Goal: Information Seeking & Learning: Learn about a topic

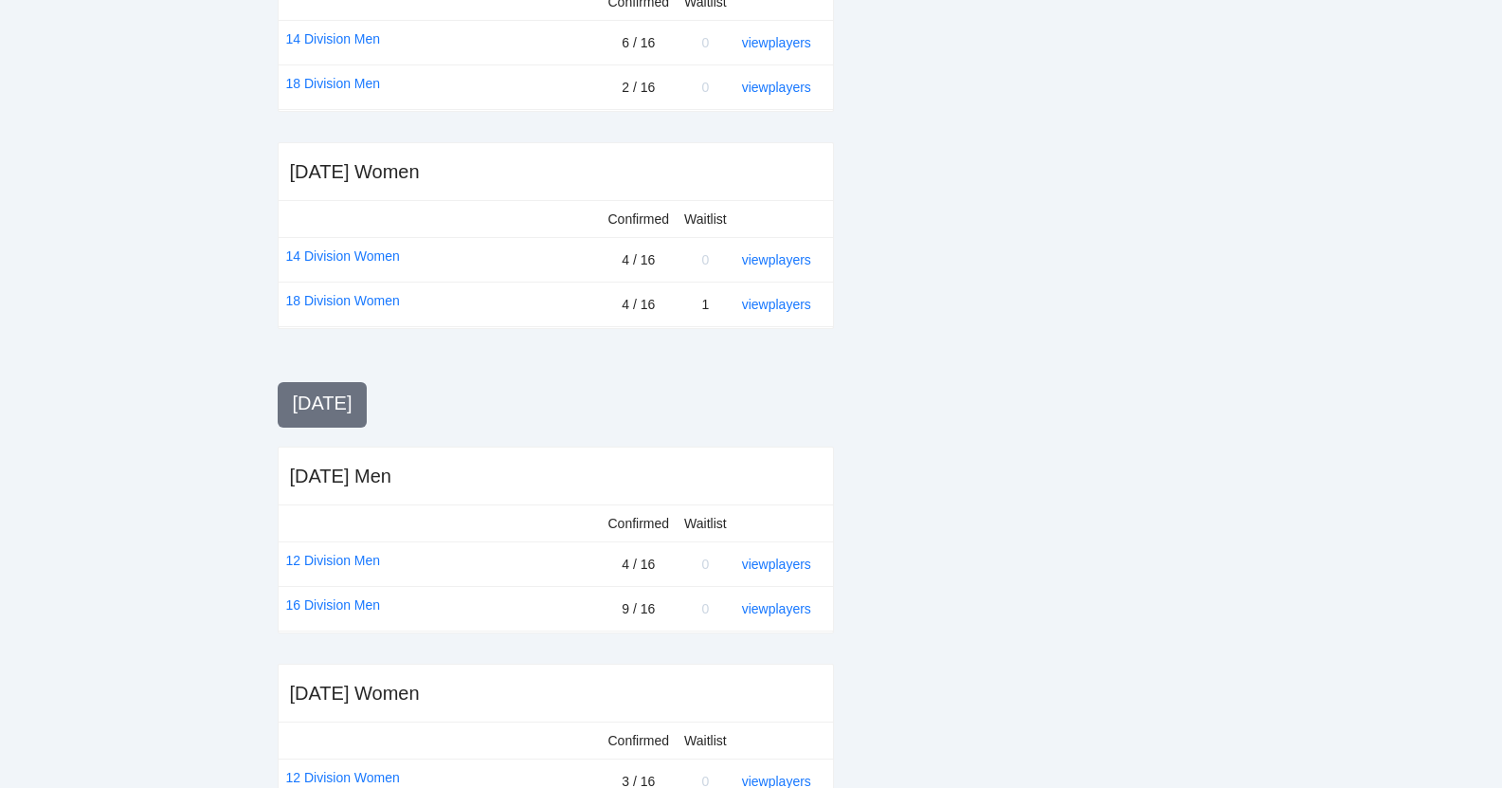
scroll to position [678, 0]
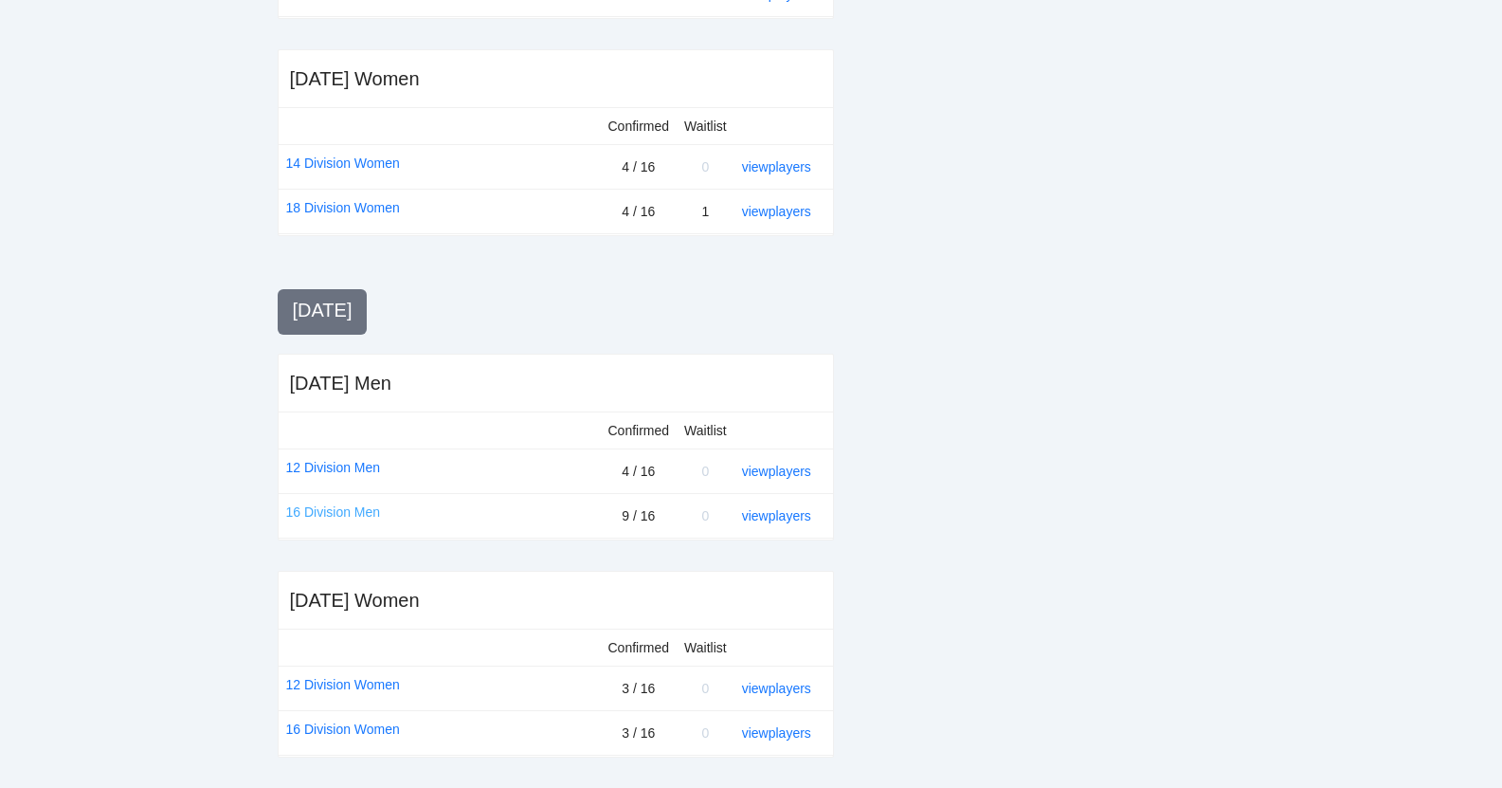
click at [335, 516] on link "16 Division Men" at bounding box center [333, 511] width 95 height 21
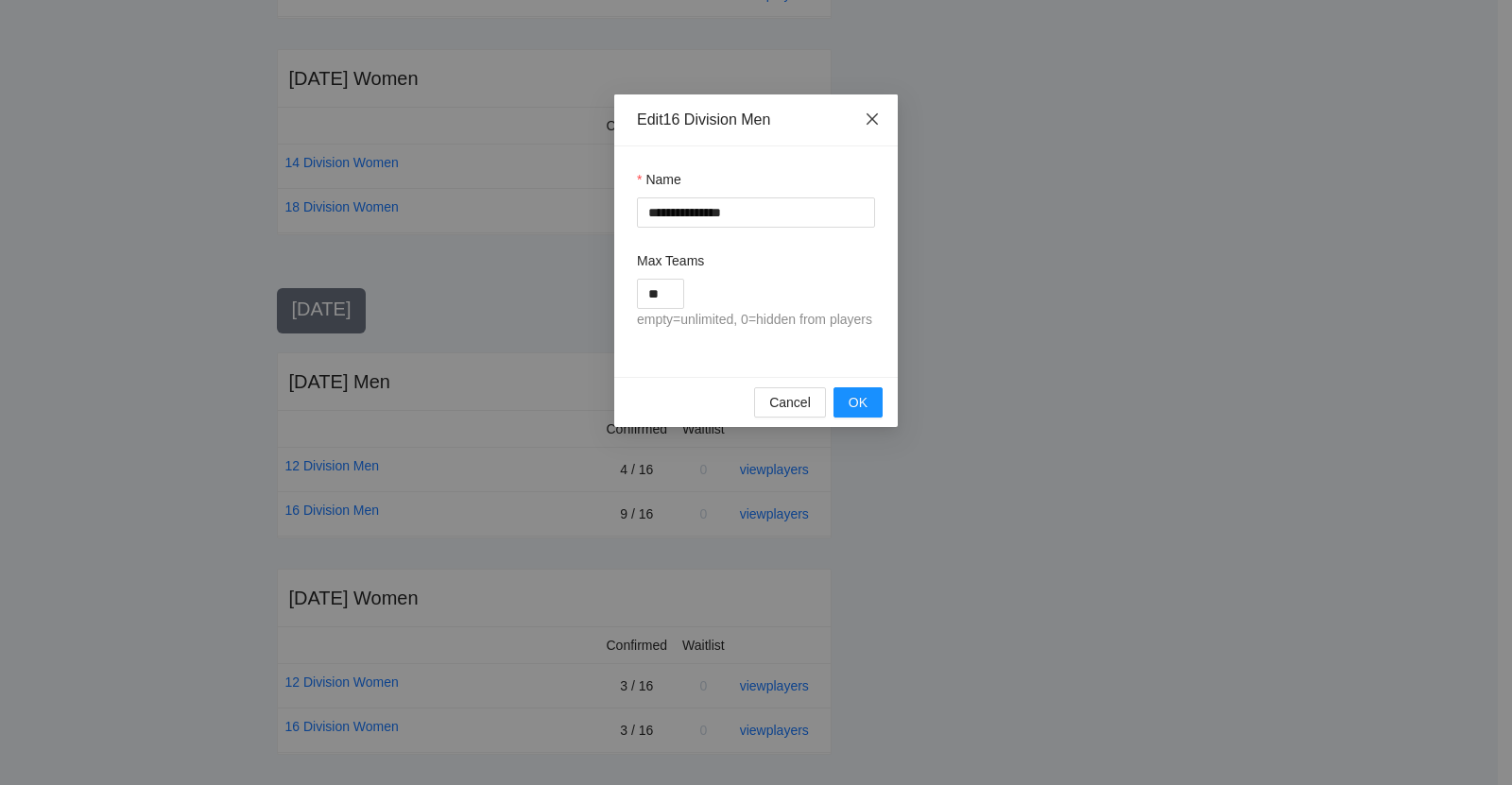
click at [874, 122] on icon "close" at bounding box center [871, 119] width 11 height 11
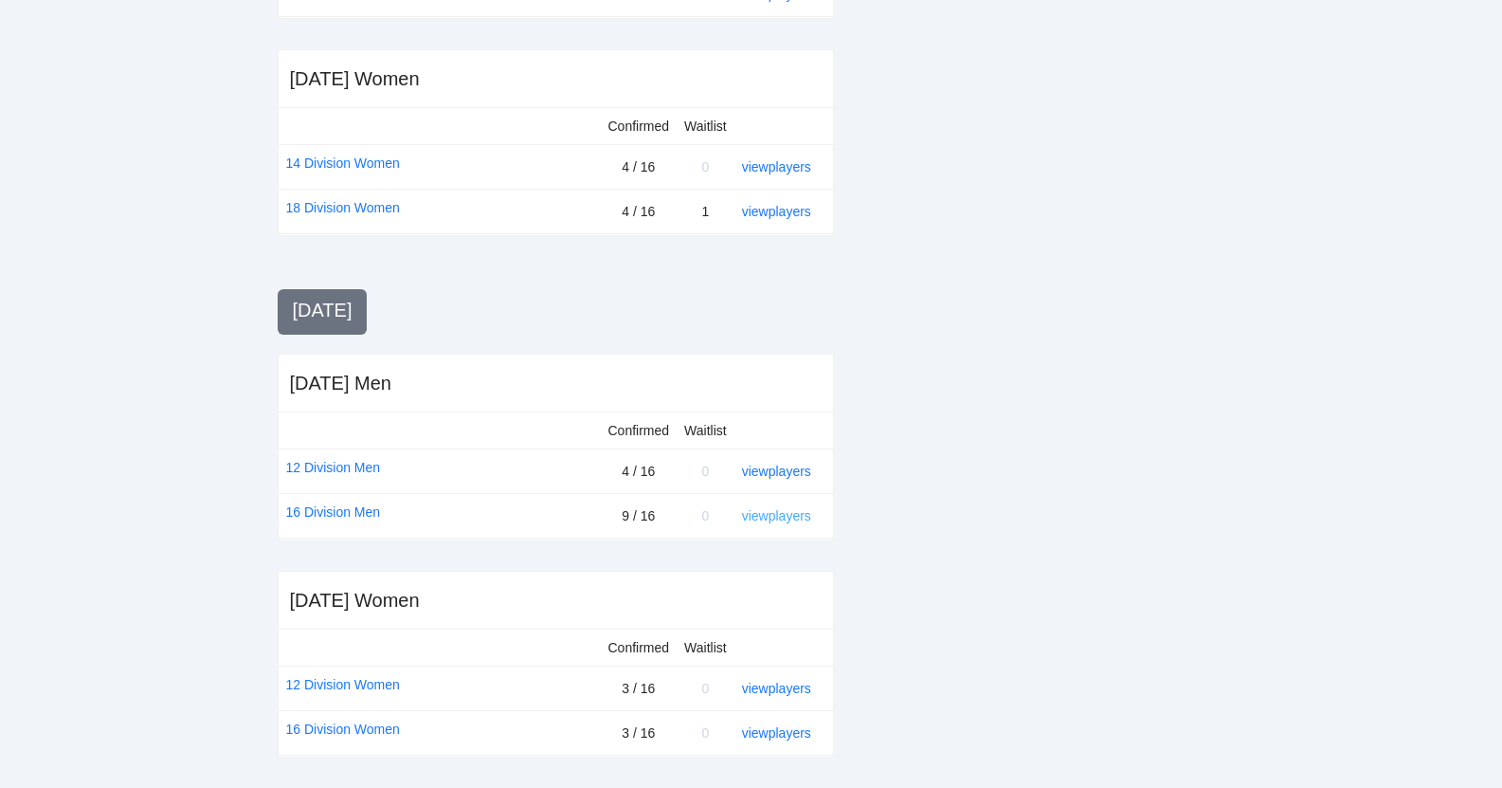
click at [779, 511] on link "view players" at bounding box center [776, 515] width 69 height 15
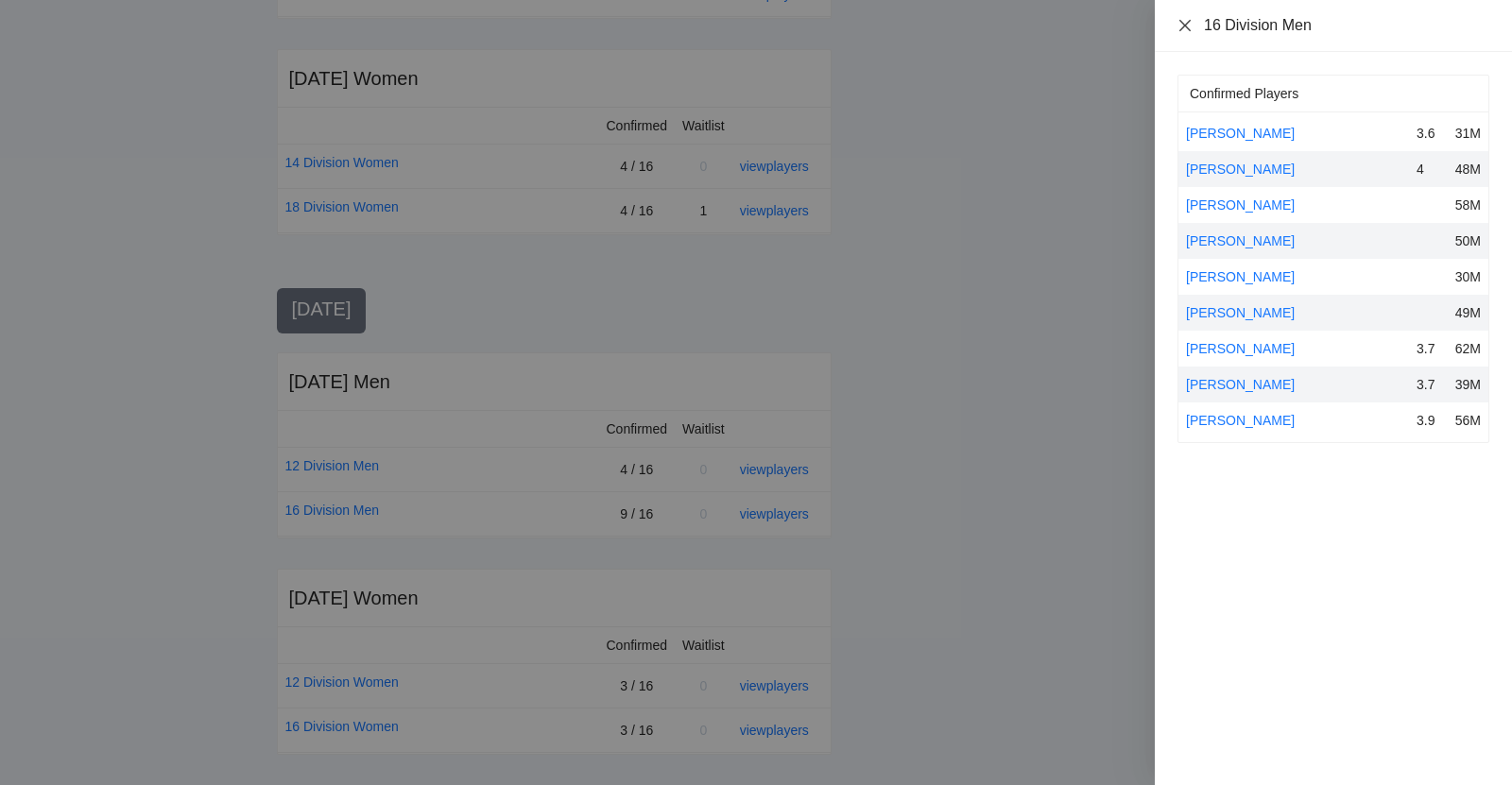
click at [1182, 29] on icon "close" at bounding box center [1184, 25] width 15 height 15
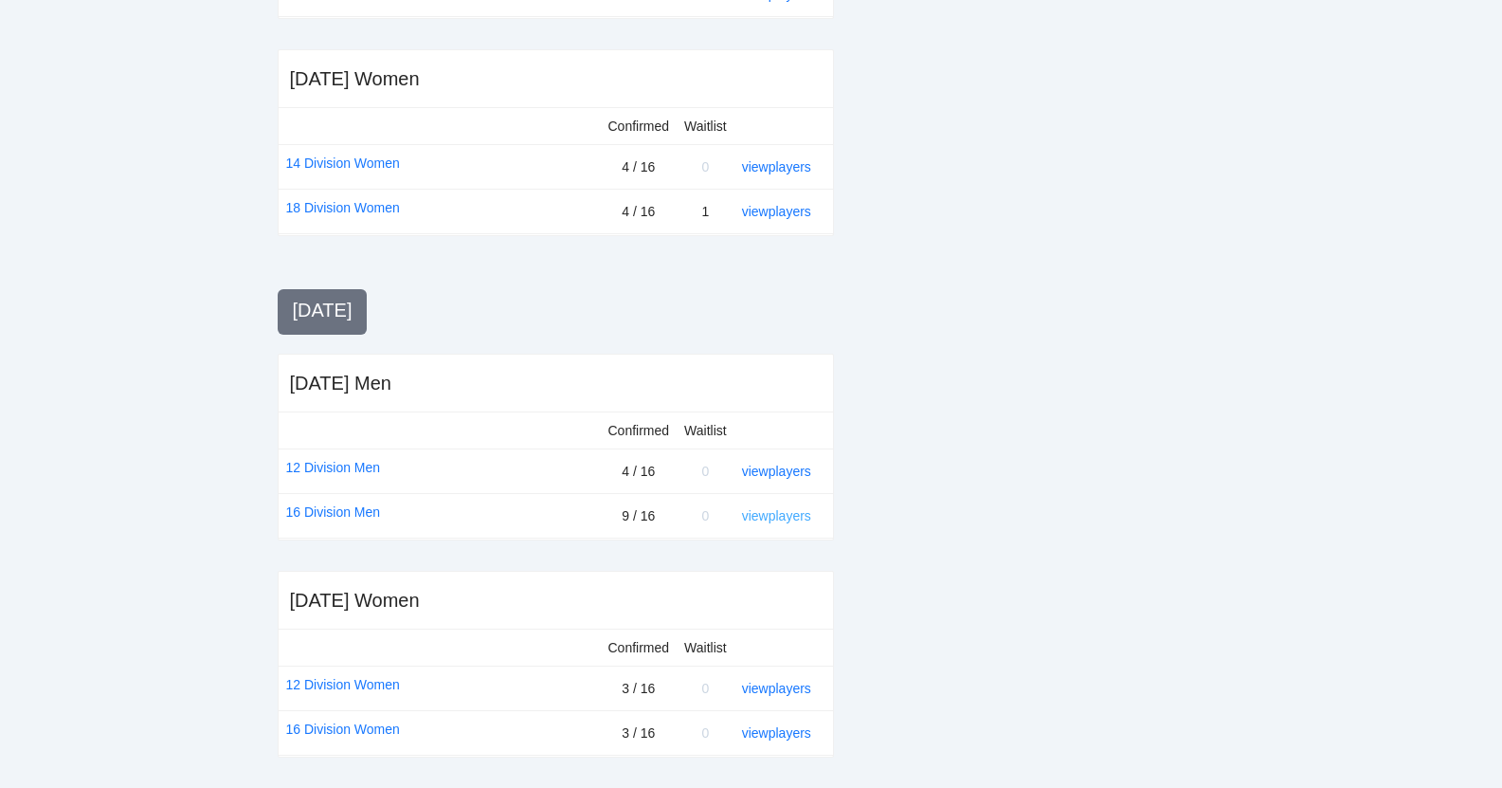
click at [805, 518] on link "view players" at bounding box center [776, 515] width 69 height 15
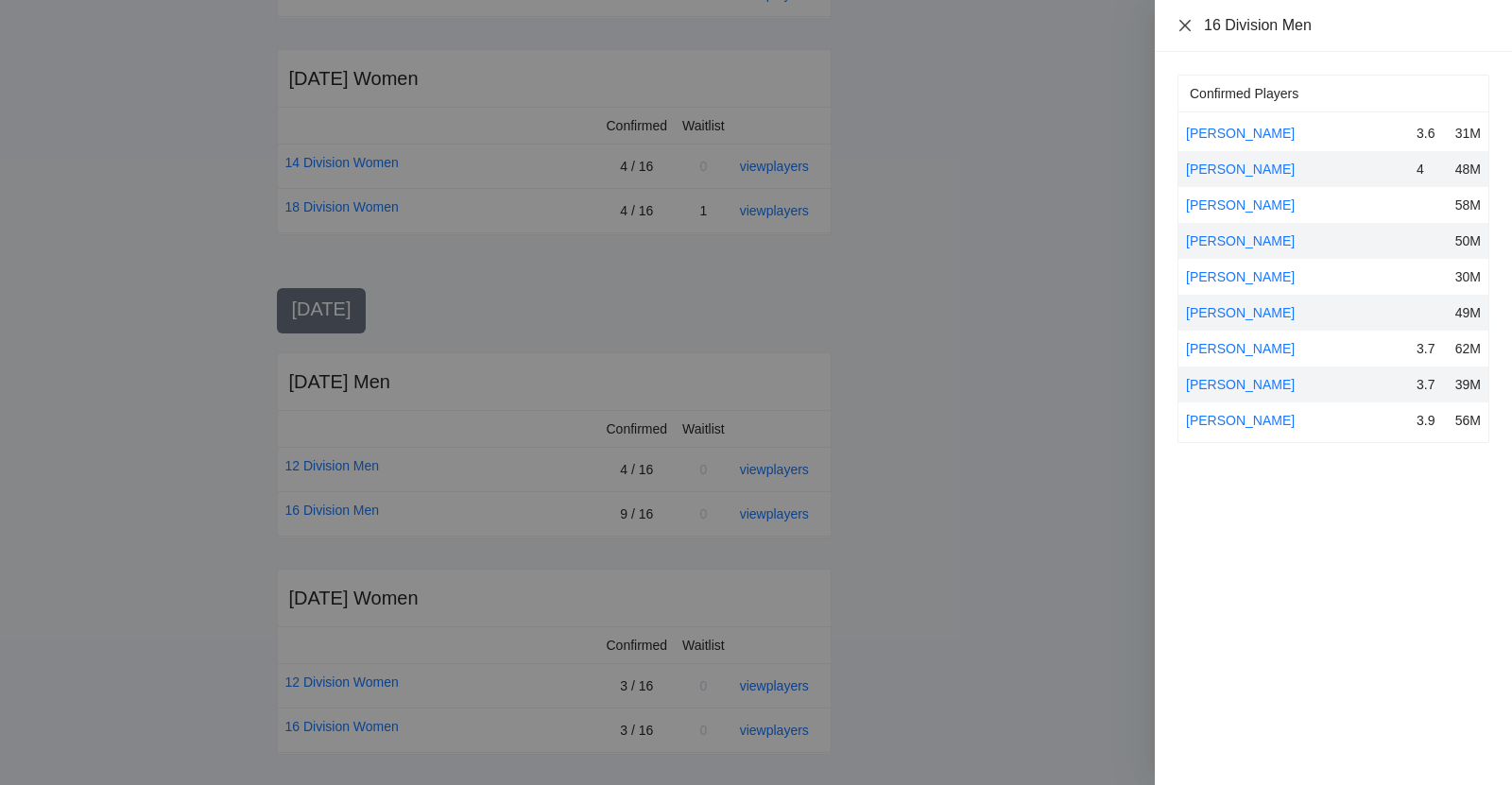
click at [1181, 24] on icon "close" at bounding box center [1184, 25] width 15 height 15
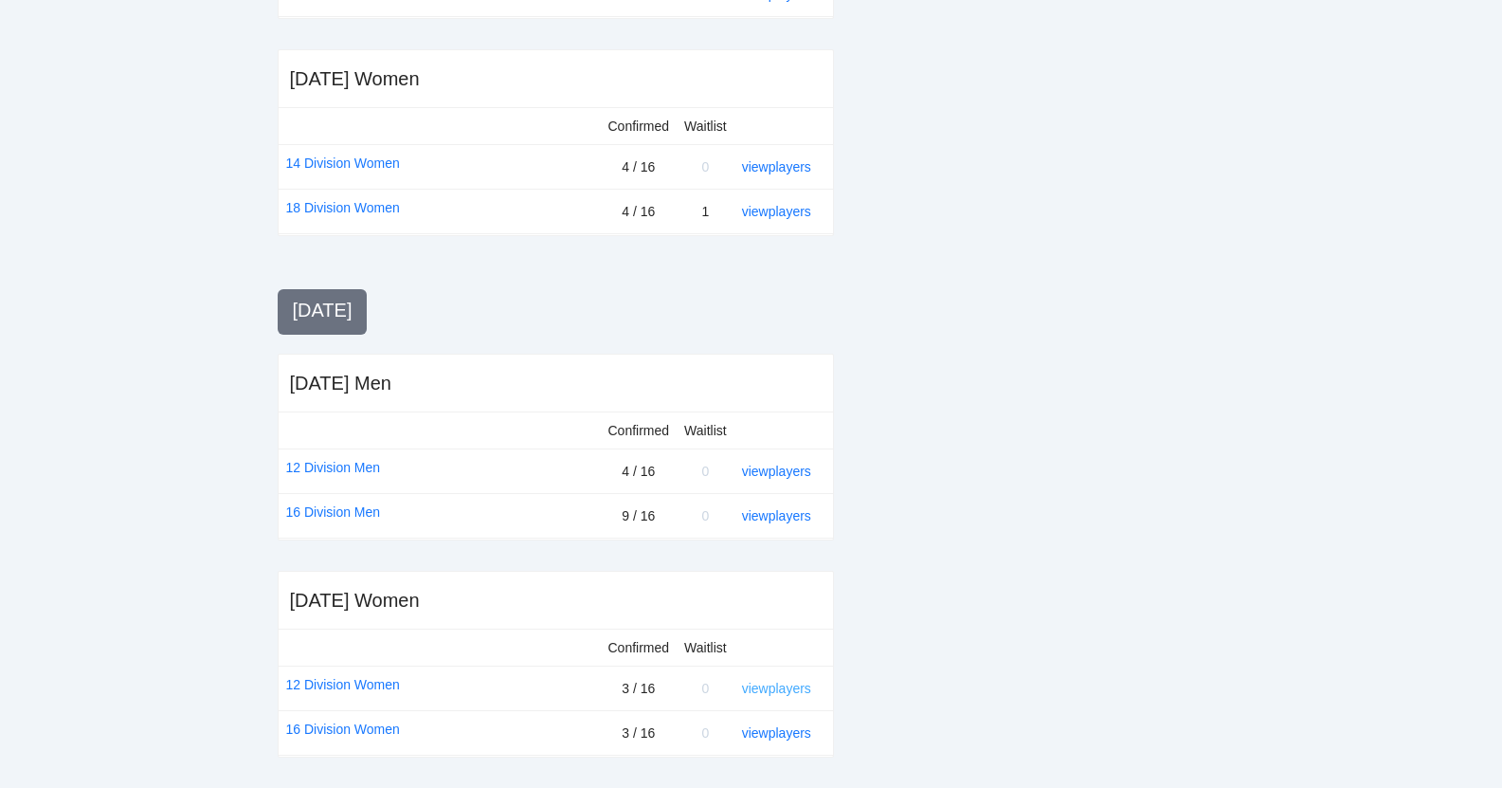
click at [771, 692] on link "view players" at bounding box center [776, 688] width 69 height 15
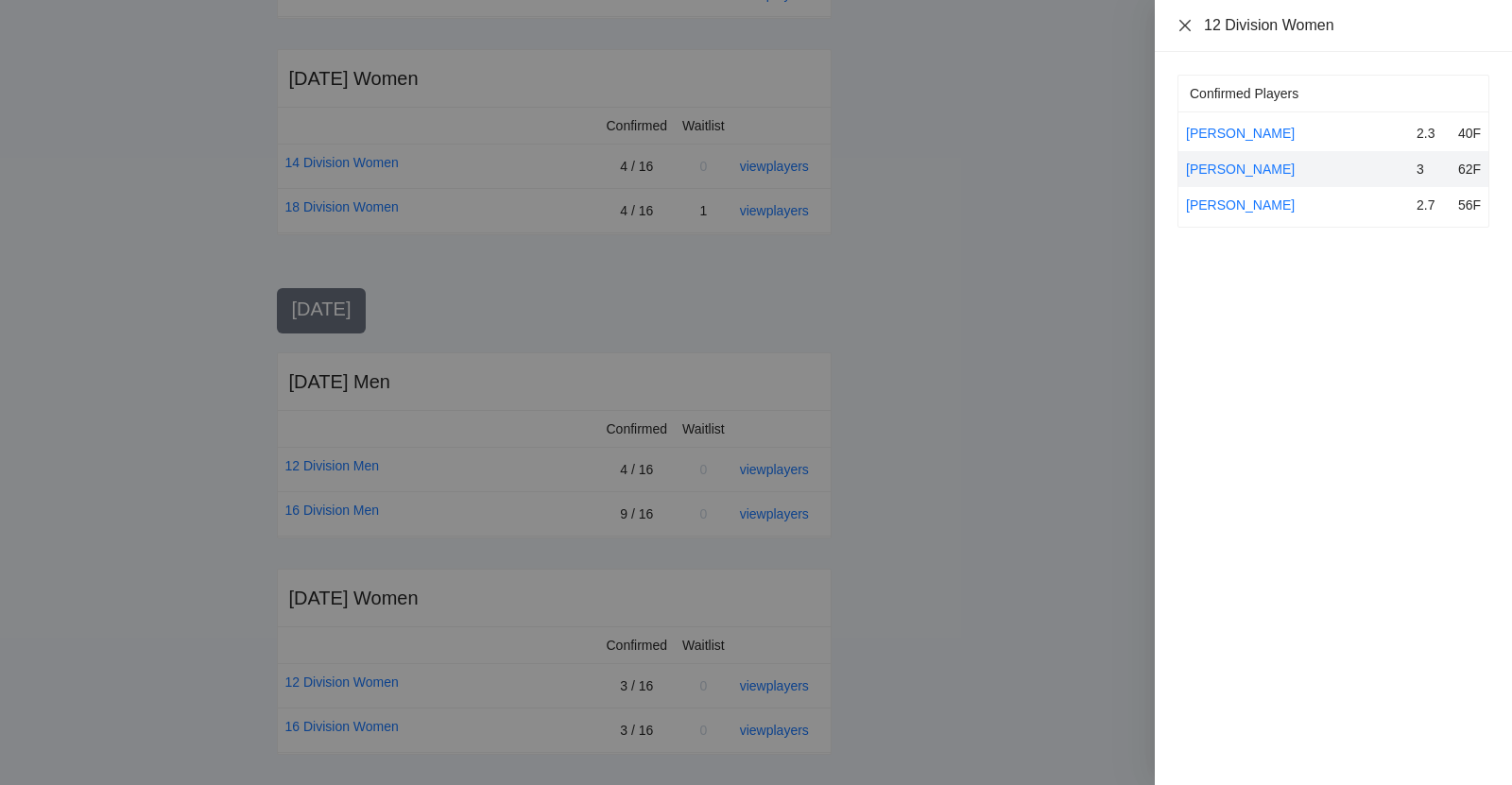
click at [1180, 22] on icon "close" at bounding box center [1184, 25] width 15 height 15
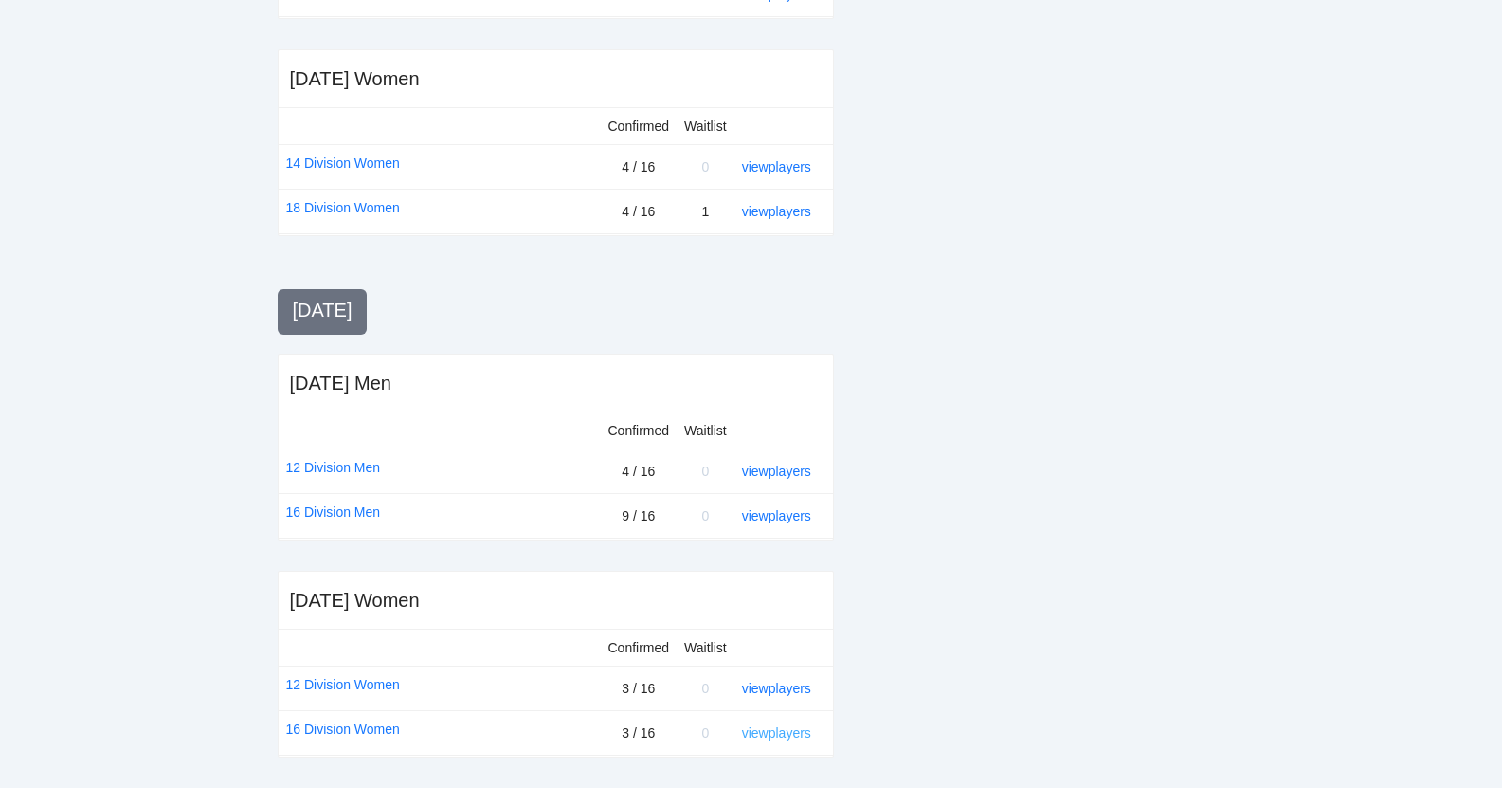
click at [785, 730] on link "view players" at bounding box center [776, 732] width 69 height 15
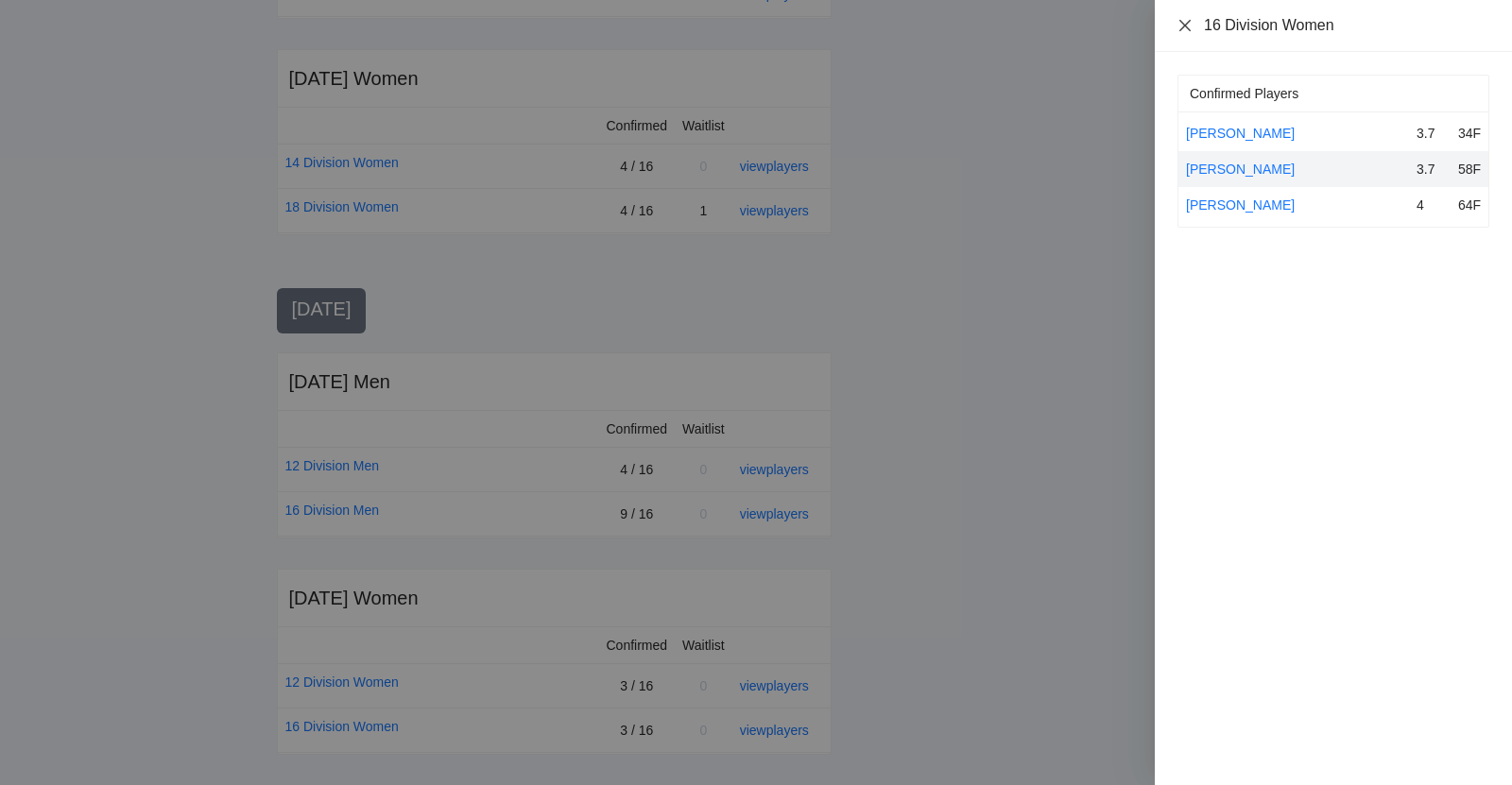
click at [1182, 21] on icon "close" at bounding box center [1184, 25] width 15 height 15
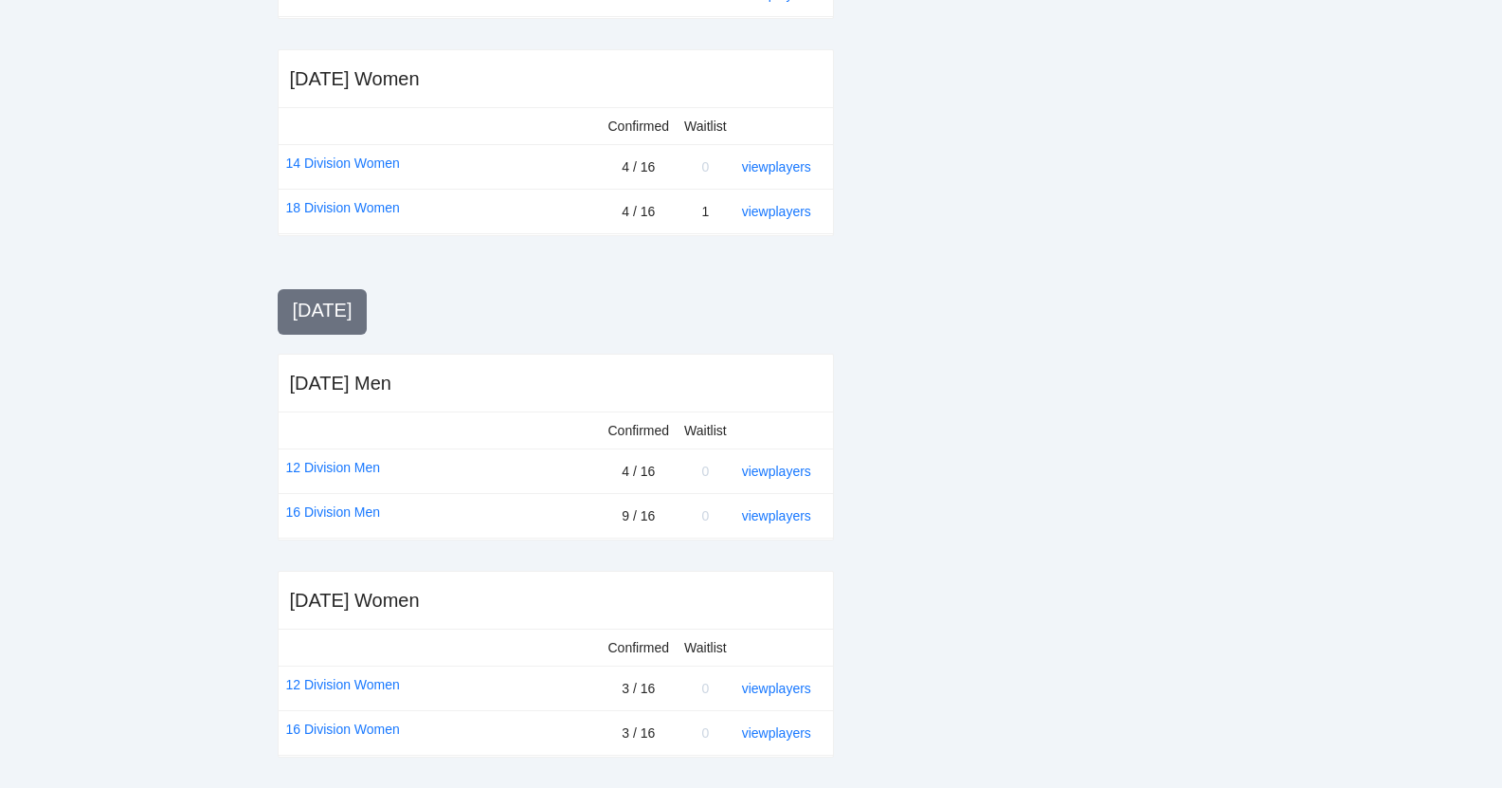
scroll to position [0, 0]
